Goal: Task Accomplishment & Management: Use online tool/utility

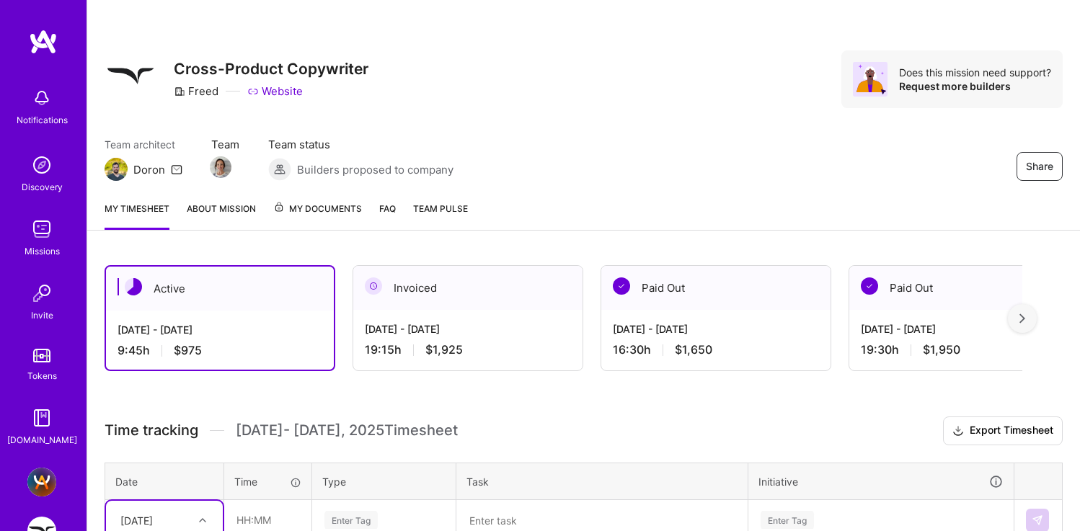
scroll to position [406, 0]
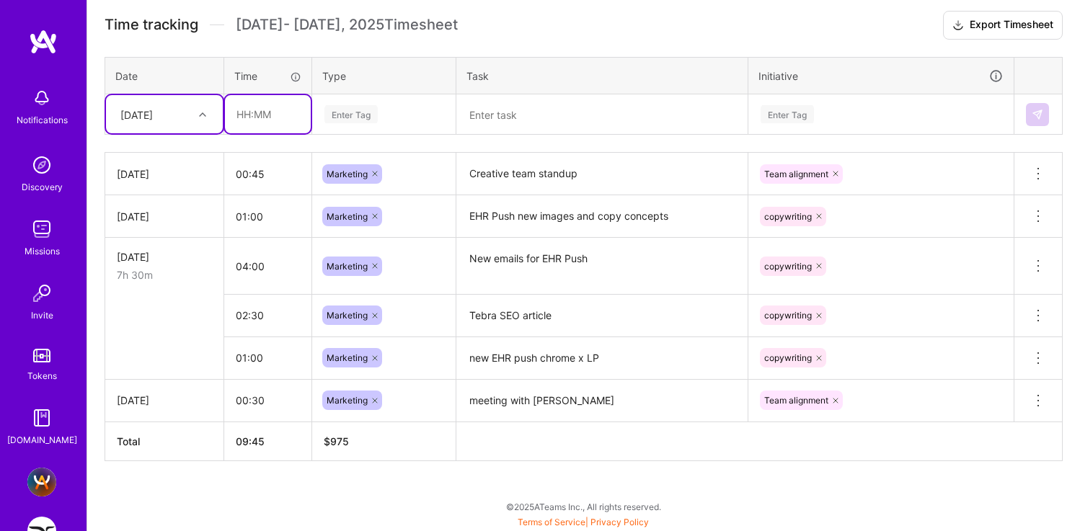
click at [234, 118] on input "text" at bounding box center [268, 114] width 86 height 38
type input "00:30"
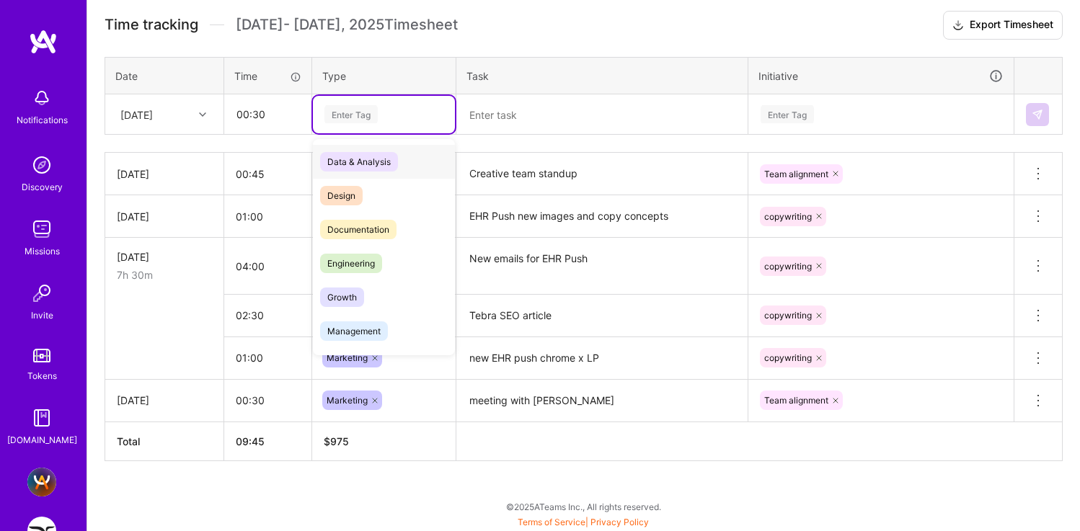
click at [341, 113] on div "Enter Tag" at bounding box center [350, 114] width 53 height 22
type input "m"
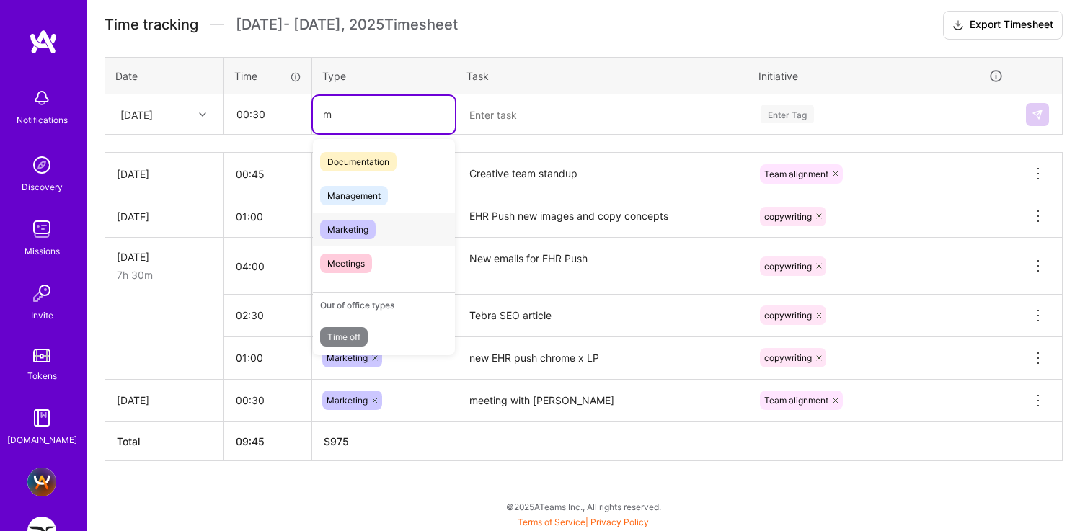
click at [358, 225] on span "Marketing" at bounding box center [348, 229] width 56 height 19
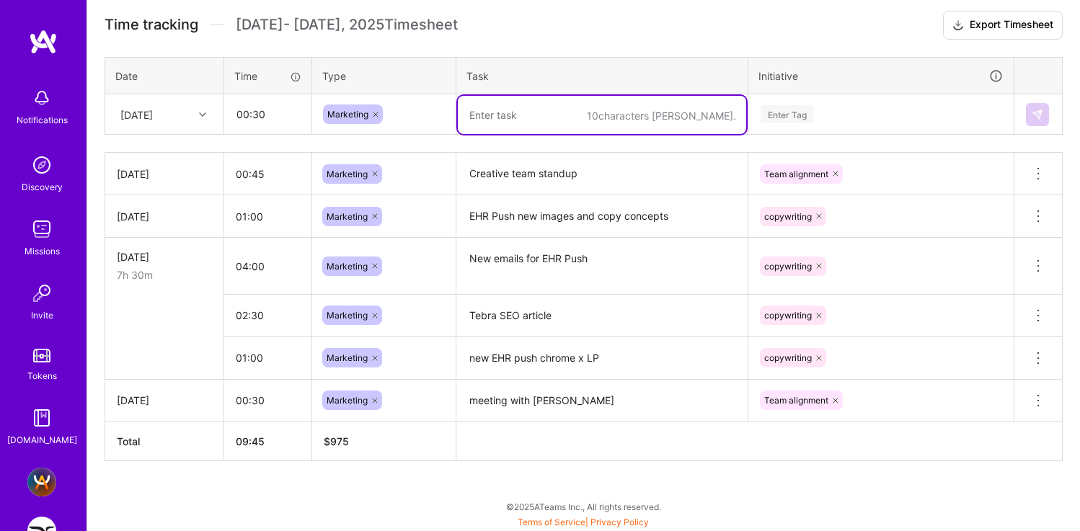
click at [525, 112] on textarea at bounding box center [602, 115] width 288 height 38
type textarea "SEO standup"
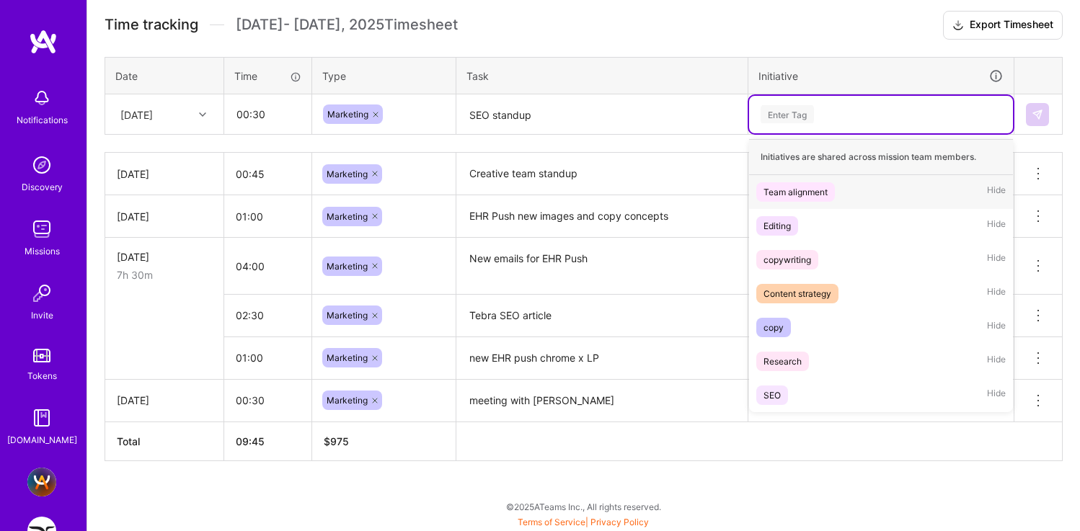
click at [776, 110] on div "Enter Tag" at bounding box center [786, 114] width 53 height 22
click at [786, 194] on div "Team alignment" at bounding box center [795, 192] width 64 height 15
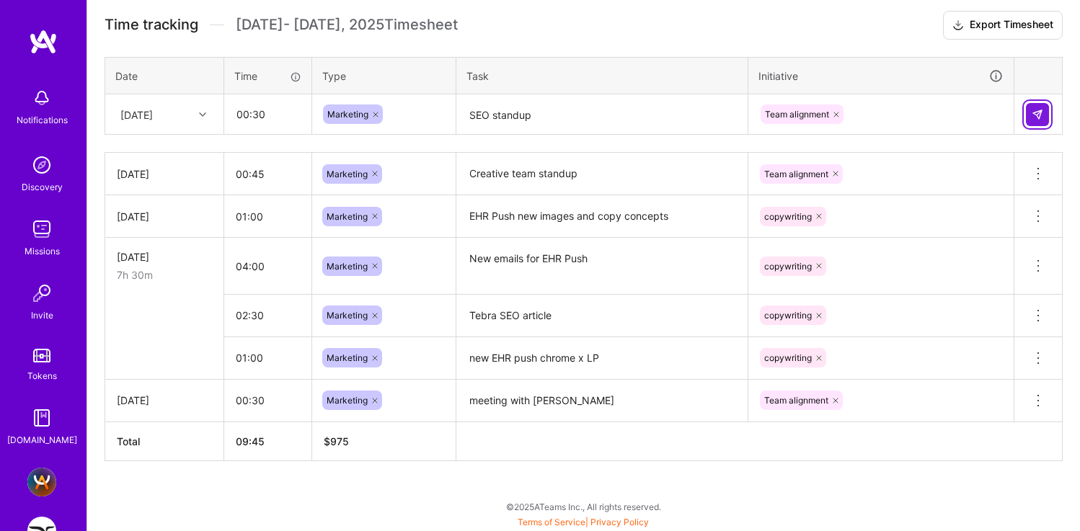
click at [1033, 107] on button at bounding box center [1037, 114] width 23 height 23
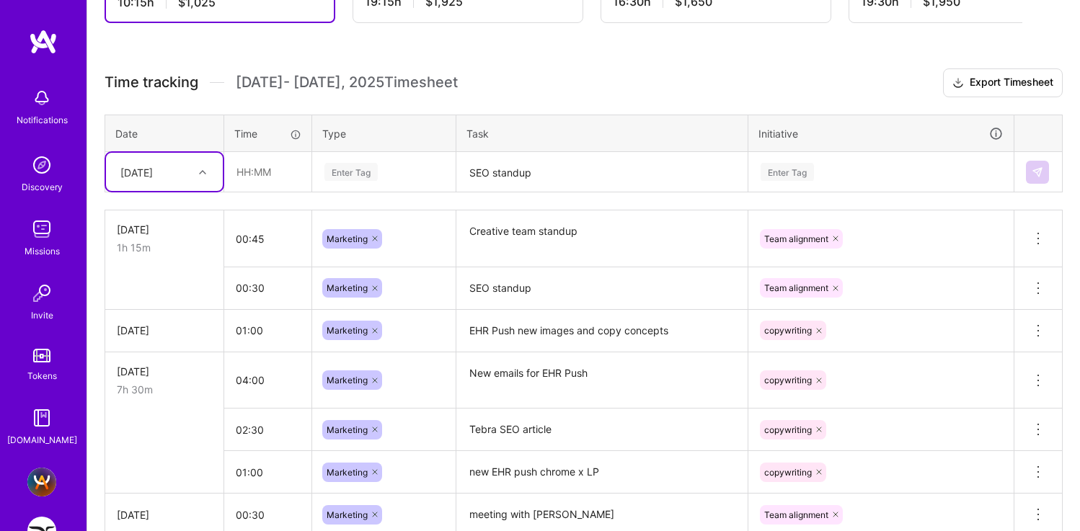
scroll to position [395, 0]
